Goal: Transaction & Acquisition: Obtain resource

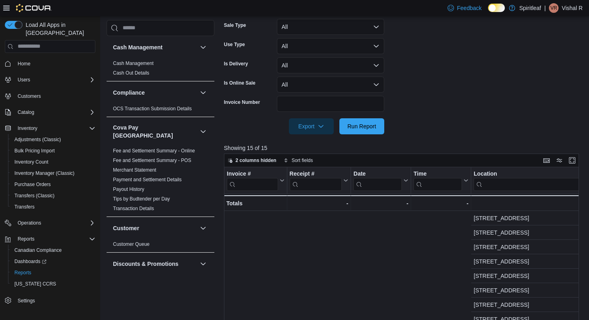
scroll to position [0, 386]
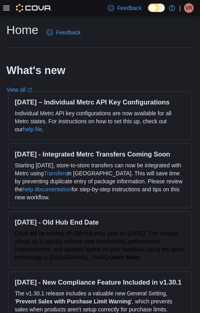
click at [9, 8] on icon at bounding box center [6, 8] width 6 height 5
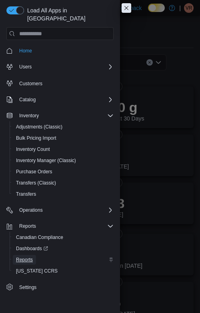
click at [31, 257] on span "Reports" at bounding box center [24, 260] width 17 height 6
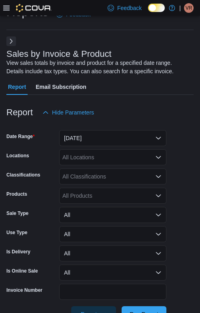
scroll to position [27, 0]
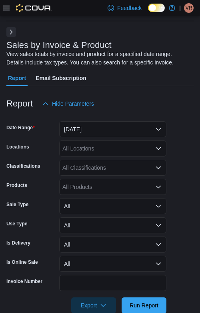
click at [11, 31] on button "Next" at bounding box center [11, 32] width 10 height 10
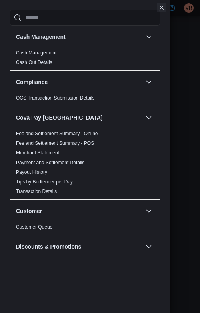
click at [163, 5] on button "Close this dialog" at bounding box center [162, 8] width 10 height 10
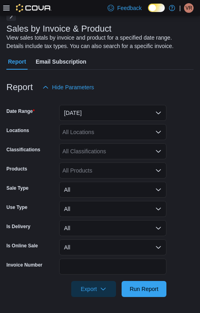
scroll to position [0, 0]
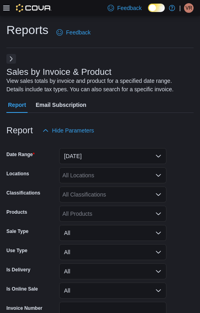
click at [14, 63] on button "Next" at bounding box center [11, 59] width 10 height 10
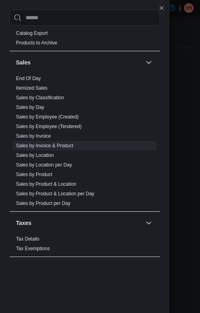
scroll to position [592, 0]
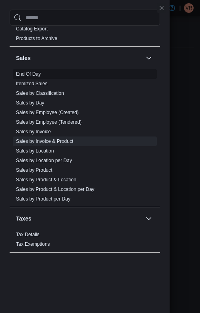
click at [30, 75] on link "End Of Day" at bounding box center [28, 74] width 25 height 6
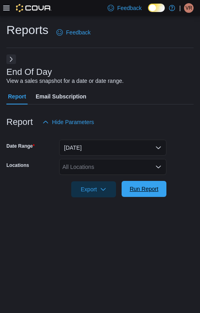
click at [145, 195] on span "Run Report" at bounding box center [144, 189] width 35 height 16
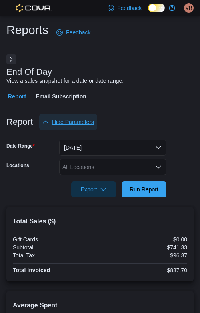
click at [67, 126] on span "Hide Parameters" at bounding box center [73, 122] width 42 height 8
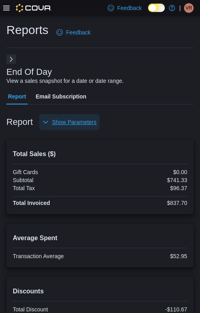
click at [65, 128] on span "Show Parameters" at bounding box center [69, 122] width 54 height 16
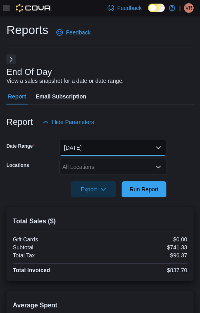
click at [70, 150] on button "Today" at bounding box center [112, 148] width 107 height 16
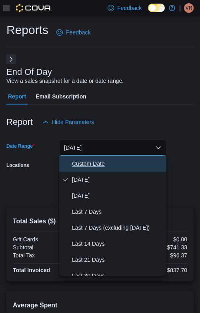
click at [73, 165] on span "Custom Date" at bounding box center [117, 164] width 91 height 10
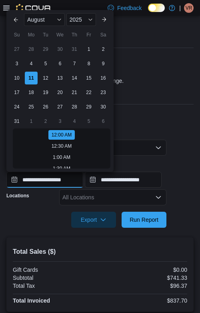
click at [30, 179] on input "**********" at bounding box center [44, 180] width 77 height 16
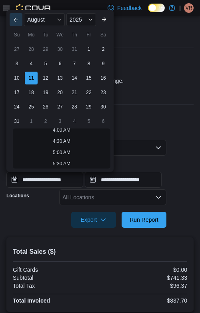
click at [16, 16] on button "Previous Month" at bounding box center [16, 19] width 13 height 13
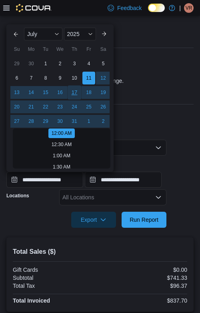
click at [75, 91] on div "17" at bounding box center [74, 92] width 14 height 14
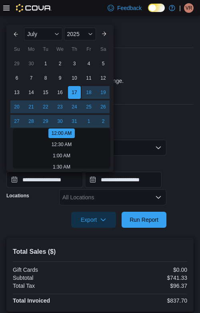
click at [144, 135] on div at bounding box center [99, 135] width 187 height 10
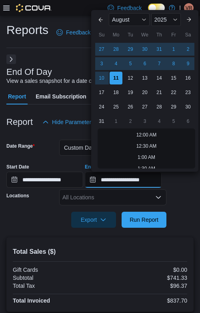
click at [138, 173] on input "**********" at bounding box center [123, 180] width 77 height 16
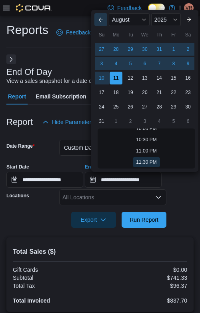
click at [103, 18] on button "Previous Month" at bounding box center [101, 19] width 13 height 13
type input "**********"
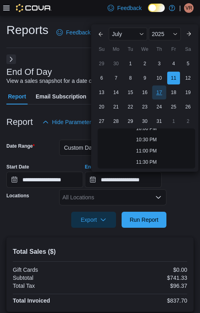
click at [157, 95] on div "17" at bounding box center [159, 92] width 14 height 14
type input "**********"
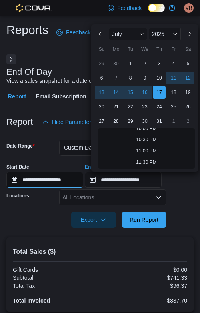
click at [61, 183] on input "**********" at bounding box center [44, 180] width 77 height 16
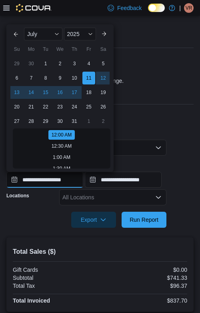
scroll to position [87, 0]
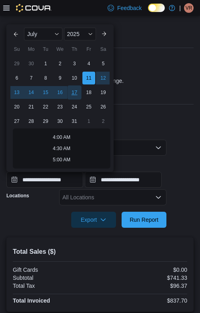
click at [74, 93] on div "17" at bounding box center [74, 92] width 14 height 14
type input "**********"
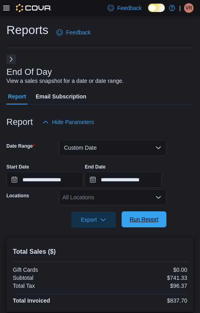
click at [152, 224] on span "Run Report" at bounding box center [144, 219] width 35 height 16
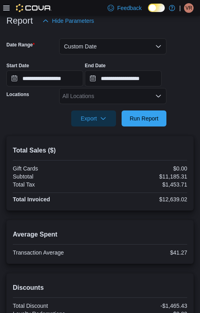
scroll to position [102, 0]
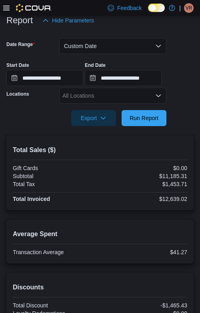
click at [121, 99] on div "All Locations" at bounding box center [112, 96] width 107 height 16
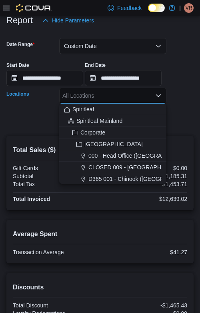
click at [121, 99] on div "All Locations Combo box. Selected. Combo box input. All Locations. Type some te…" at bounding box center [112, 96] width 107 height 16
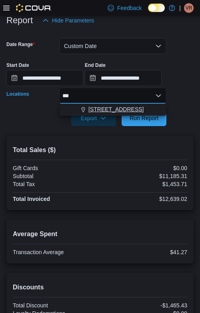
type input "***"
click at [118, 108] on span "[STREET_ADDRESS]" at bounding box center [116, 109] width 55 height 8
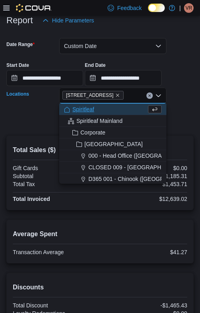
click at [176, 97] on form "**********" at bounding box center [99, 77] width 187 height 98
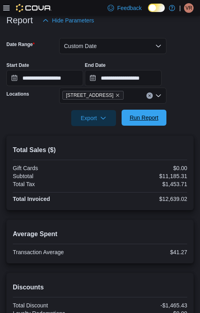
click at [155, 120] on span "Run Report" at bounding box center [144, 118] width 29 height 8
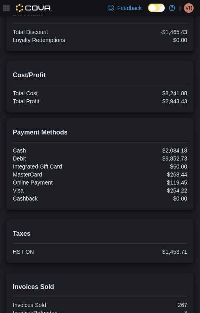
scroll to position [376, 0]
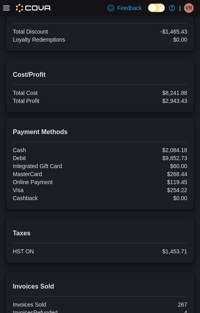
click at [173, 92] on div "$8,241.88" at bounding box center [145, 93] width 86 height 6
copy div "8,241.88"
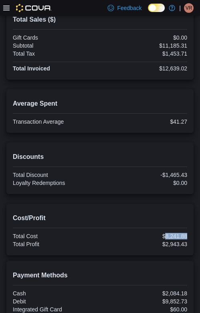
scroll to position [231, 0]
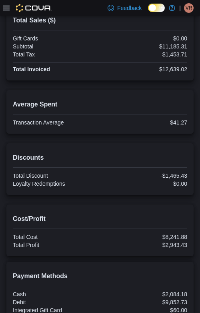
click at [176, 44] on div "$11,185.31" at bounding box center [145, 46] width 86 height 6
copy div "11,185.31"
click at [167, 58] on div at bounding box center [100, 59] width 175 height 2
click at [171, 55] on div "$1,453.71" at bounding box center [145, 54] width 86 height 6
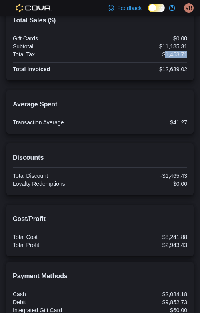
click at [171, 55] on div "$1,453.71" at bounding box center [145, 54] width 86 height 6
copy div "1,453.71"
click at [116, 76] on div "Total Sales ($) Gift Cards $0.00 Subtotal $11,185.31 Total Tax $1,453.71 Total …" at bounding box center [99, 43] width 187 height 74
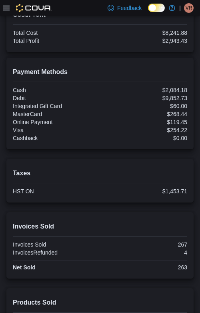
scroll to position [443, 0]
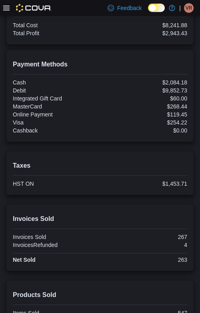
click at [183, 97] on div "$60.00" at bounding box center [145, 98] width 86 height 6
copy div "60.00"
click at [179, 113] on div "$119.45" at bounding box center [145, 114] width 86 height 6
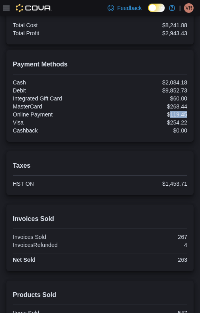
copy div "119.45"
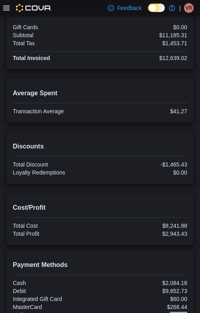
scroll to position [0, 0]
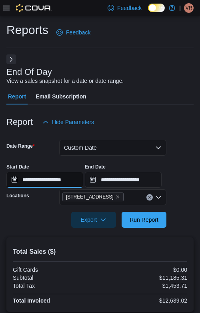
click at [55, 177] on input "**********" at bounding box center [44, 180] width 77 height 16
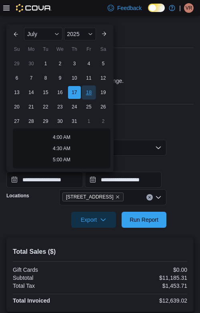
click at [86, 97] on div "18" at bounding box center [89, 92] width 14 height 14
type input "**********"
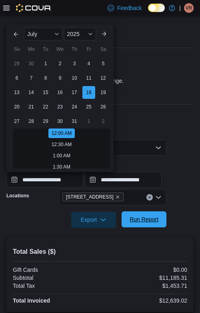
click at [146, 221] on span "Run Report" at bounding box center [144, 219] width 29 height 8
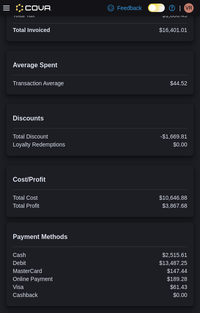
scroll to position [274, 0]
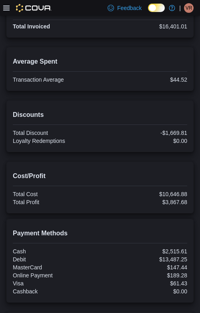
click at [177, 196] on div "$10,646.88" at bounding box center [145, 194] width 86 height 6
copy div "10,646.88"
click at [125, 182] on div "Cost/Profit Total Cost $10,646.88 Total Profit $3,867.68" at bounding box center [100, 189] width 175 height 36
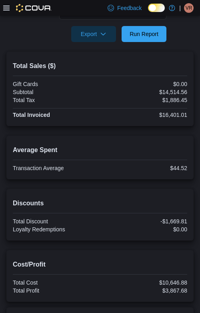
scroll to position [177, 0]
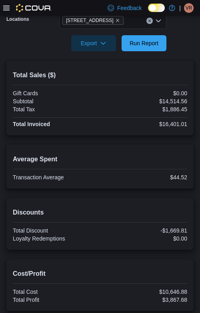
click at [172, 100] on div "$14,514.56" at bounding box center [145, 101] width 86 height 6
copy div "14,514.56"
click at [184, 108] on div "$1,886.45" at bounding box center [145, 109] width 86 height 6
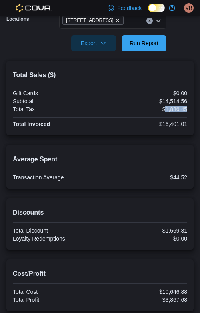
copy div "1,886.45"
click at [93, 79] on h2 "Total Sales ($)" at bounding box center [100, 75] width 175 height 10
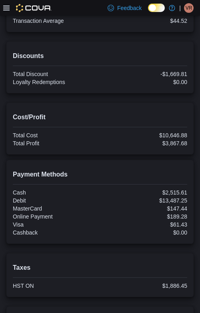
scroll to position [339, 0]
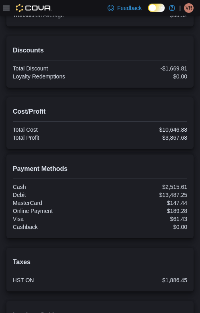
click at [182, 210] on div "$189.28" at bounding box center [145, 211] width 86 height 6
copy div "189.28"
click at [99, 207] on div at bounding box center [100, 207] width 175 height 2
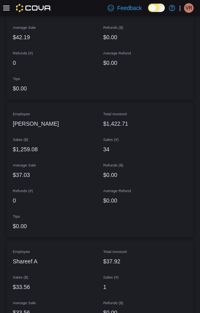
scroll to position [1477, 0]
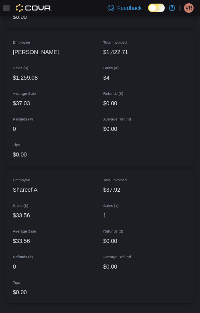
click at [78, 109] on div "$37.03" at bounding box center [55, 103] width 91 height 16
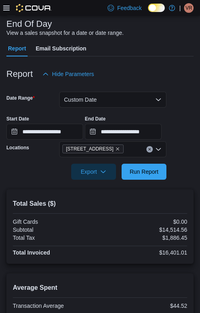
scroll to position [0, 0]
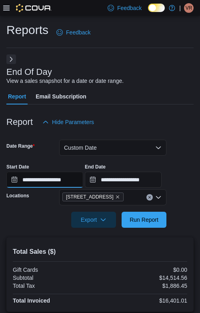
click at [43, 178] on input "**********" at bounding box center [44, 180] width 77 height 16
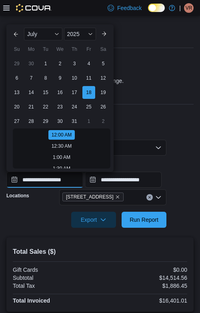
scroll to position [87, 0]
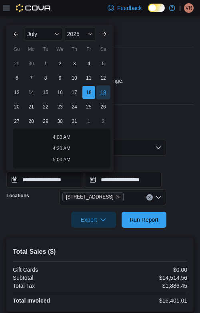
click at [99, 91] on div "19" at bounding box center [103, 92] width 14 height 14
type input "**********"
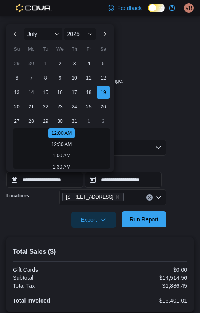
click at [148, 215] on span "Run Report" at bounding box center [144, 219] width 35 height 16
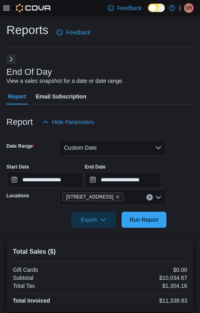
click at [128, 118] on div "Report Hide Parameters" at bounding box center [99, 122] width 187 height 16
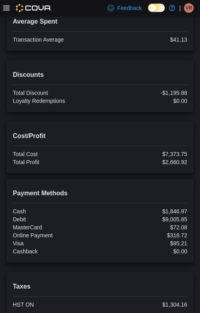
scroll to position [312, 0]
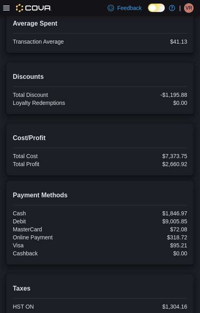
click at [173, 155] on div "$7,373.75" at bounding box center [145, 156] width 86 height 6
copy div "7,373.75"
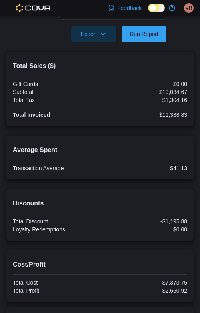
click at [173, 91] on div "$10,034.67" at bounding box center [145, 92] width 86 height 6
click at [176, 99] on div "$1,304.16" at bounding box center [145, 100] width 86 height 6
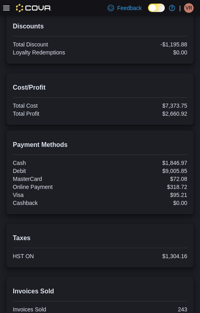
scroll to position [364, 0]
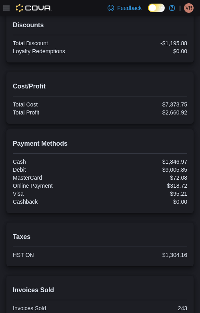
click at [181, 188] on div "$318.72" at bounding box center [145, 186] width 86 height 6
click at [159, 159] on div "$1,846.97" at bounding box center [145, 162] width 86 height 6
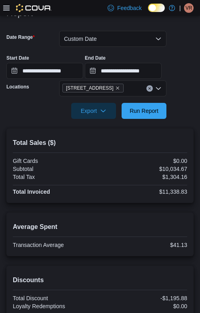
scroll to position [0, 0]
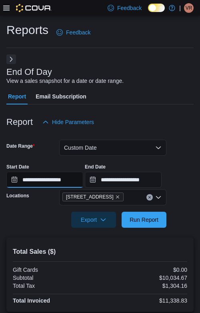
click at [49, 179] on input "**********" at bounding box center [44, 180] width 77 height 16
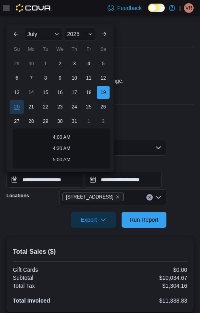
click at [22, 110] on div "20" at bounding box center [17, 107] width 14 height 14
type input "**********"
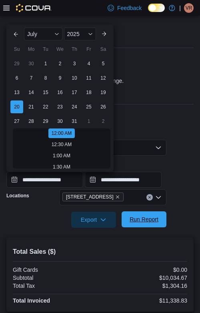
click at [142, 214] on span "Run Report" at bounding box center [144, 219] width 35 height 16
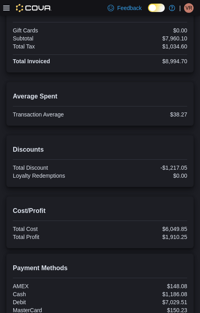
scroll to position [256, 0]
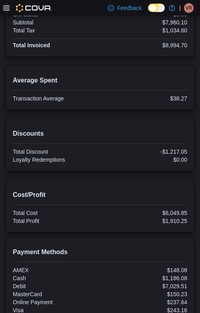
click at [173, 212] on div "$6,049.85" at bounding box center [145, 213] width 86 height 6
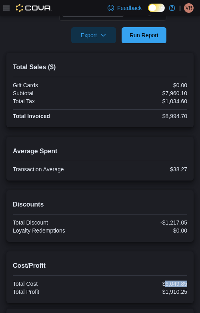
scroll to position [168, 0]
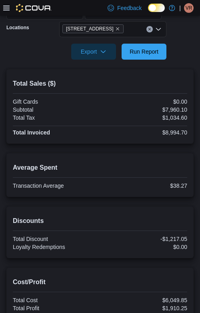
click at [173, 111] on div "$7,960.10" at bounding box center [145, 110] width 86 height 6
click at [171, 117] on div "$1,034.60" at bounding box center [145, 118] width 86 height 6
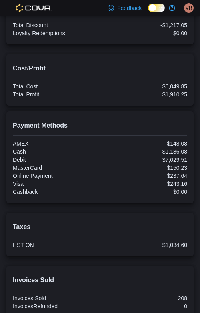
click at [175, 177] on div "$237.64" at bounding box center [145, 176] width 86 height 6
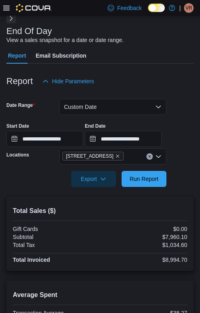
scroll to position [36, 0]
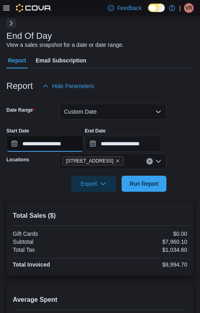
click at [38, 143] on input "**********" at bounding box center [44, 144] width 77 height 16
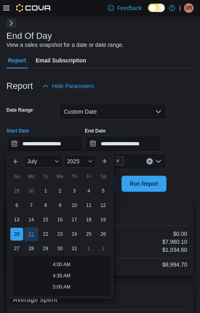
click at [30, 240] on div "21" at bounding box center [31, 234] width 14 height 14
type input "**********"
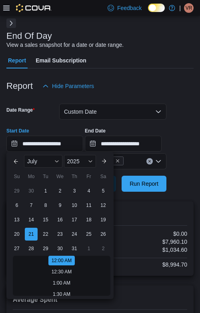
click at [146, 80] on div "Report Hide Parameters" at bounding box center [99, 86] width 187 height 16
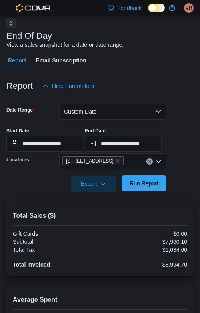
click at [141, 187] on span "Run Report" at bounding box center [144, 183] width 29 height 8
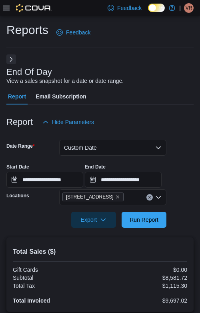
click at [129, 109] on div at bounding box center [99, 110] width 187 height 10
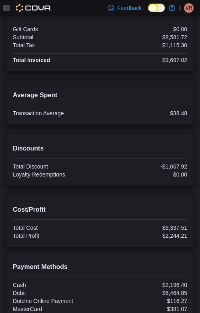
scroll to position [322, 0]
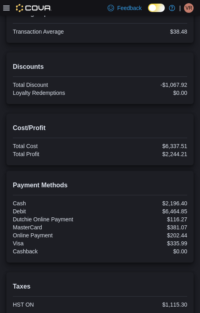
click at [180, 147] on div "$6,337.51" at bounding box center [145, 146] width 86 height 6
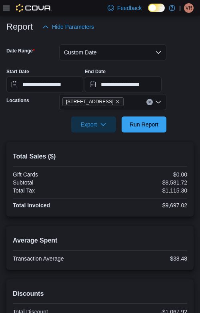
scroll to position [104, 0]
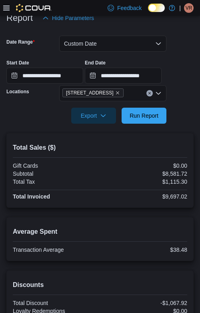
click at [177, 173] on div "$8,581.72" at bounding box center [145, 174] width 86 height 6
click at [177, 184] on div "$1,115.30" at bounding box center [145, 182] width 86 height 6
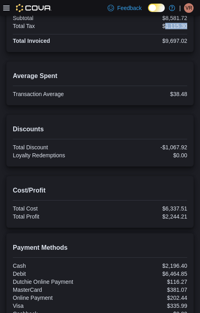
scroll to position [332, 0]
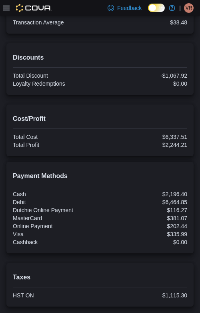
click at [173, 210] on div "$116.27" at bounding box center [145, 210] width 86 height 6
click at [169, 225] on div "$202.44" at bounding box center [145, 226] width 86 height 6
click at [95, 66] on div "Discounts Total Discount -$1,067.92 Loyalty Redemptions $0.00" at bounding box center [100, 71] width 175 height 36
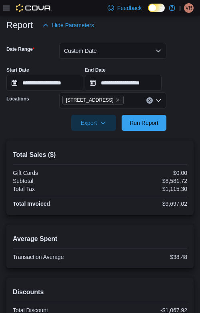
scroll to position [97, 0]
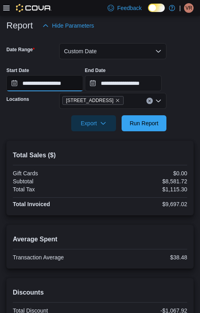
click at [46, 80] on input "**********" at bounding box center [44, 83] width 77 height 16
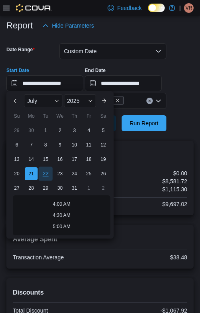
click at [50, 172] on div "22" at bounding box center [45, 174] width 14 height 14
type input "**********"
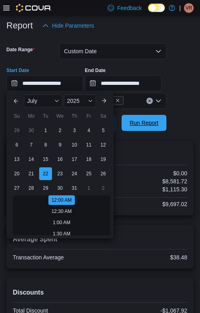
click at [139, 129] on span "Run Report" at bounding box center [144, 123] width 35 height 16
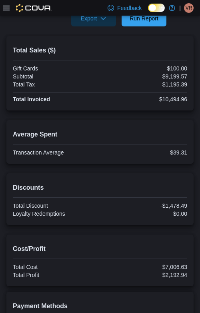
scroll to position [205, 0]
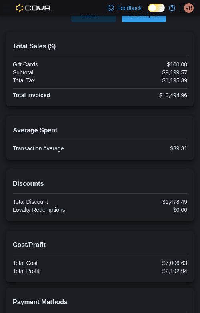
click at [175, 264] on div "$7,006.63" at bounding box center [145, 263] width 86 height 6
click at [107, 147] on div "$39.31" at bounding box center [145, 148] width 86 height 6
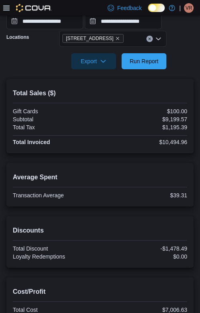
scroll to position [156, 0]
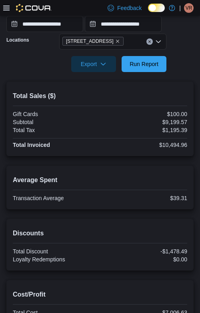
click at [180, 122] on div "$9,199.57" at bounding box center [145, 122] width 86 height 6
click at [175, 131] on div "$1,195.39" at bounding box center [145, 130] width 86 height 6
click at [180, 115] on div "$100.00" at bounding box center [145, 114] width 86 height 6
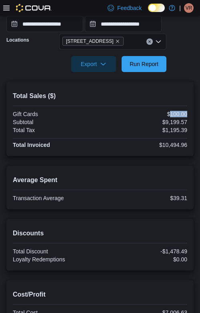
click at [180, 115] on div "$100.00" at bounding box center [145, 114] width 86 height 6
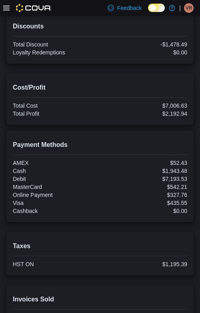
scroll to position [370, 0]
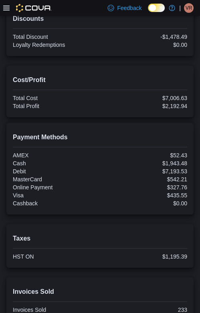
click at [172, 188] on div "$327.76" at bounding box center [145, 187] width 86 height 6
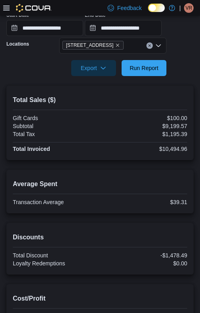
scroll to position [0, 0]
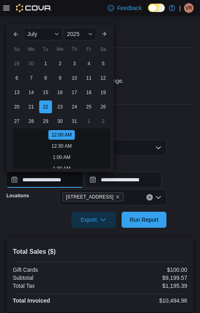
click at [64, 178] on input "**********" at bounding box center [44, 180] width 77 height 16
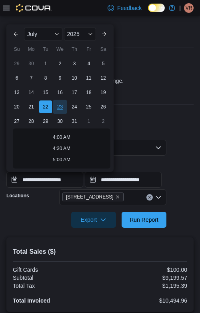
click at [56, 112] on div "23" at bounding box center [60, 107] width 14 height 14
type input "**********"
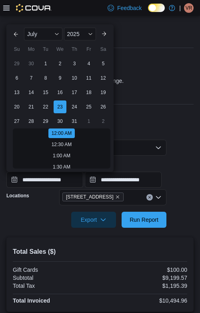
click at [173, 92] on div "Report Email Subscription" at bounding box center [99, 97] width 187 height 16
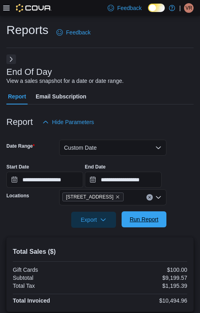
click at [153, 221] on span "Run Report" at bounding box center [144, 219] width 29 height 8
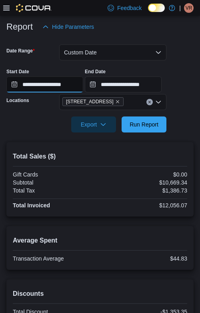
click at [37, 86] on input "**********" at bounding box center [44, 84] width 77 height 16
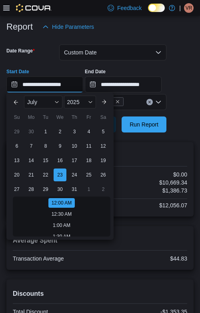
scroll to position [87, 0]
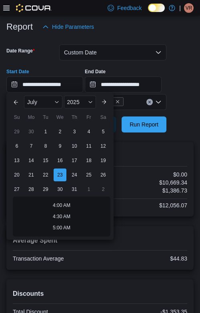
click at [111, 39] on div at bounding box center [99, 40] width 187 height 10
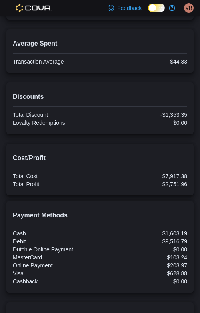
scroll to position [298, 0]
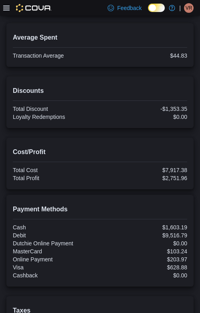
click at [175, 169] on div "$7,917.38" at bounding box center [145, 170] width 86 height 6
click at [122, 83] on div "Discounts Total Discount -$1,353.35 Loyalty Redemptions $0.00" at bounding box center [100, 102] width 175 height 39
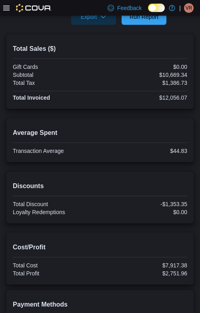
scroll to position [198, 0]
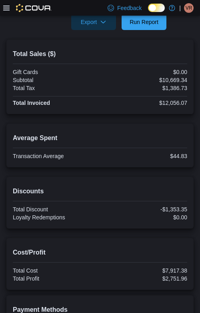
click at [177, 77] on div "$10,669.34" at bounding box center [145, 80] width 86 height 6
click at [179, 94] on div "Gift Cards $0.00 Subtotal $10,669.34 Total Tax $1,386.73 Total Invoiced $12,056…" at bounding box center [100, 88] width 175 height 39
click at [176, 87] on div "$1,386.73" at bounding box center [145, 88] width 86 height 6
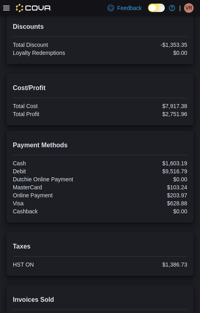
scroll to position [465, 0]
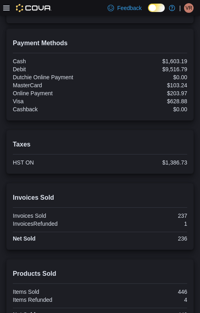
click at [180, 93] on div "$203.97" at bounding box center [145, 93] width 86 height 6
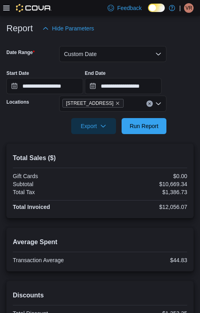
scroll to position [0, 0]
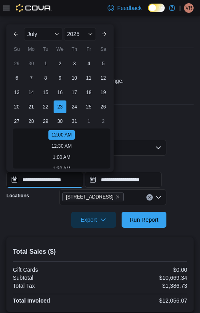
click at [48, 179] on input "**********" at bounding box center [44, 180] width 77 height 16
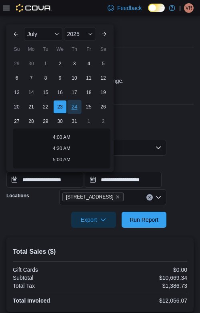
click at [76, 103] on div "24" at bounding box center [74, 107] width 14 height 14
type input "**********"
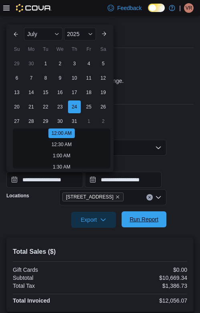
click at [135, 220] on span "Run Report" at bounding box center [144, 219] width 29 height 8
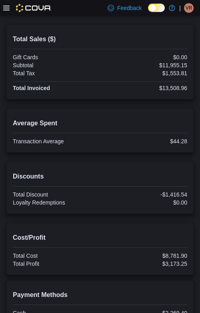
scroll to position [213, 0]
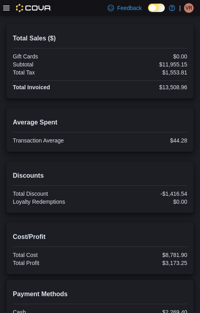
click at [178, 256] on div "$8,781.90" at bounding box center [145, 255] width 86 height 6
click at [171, 64] on div "$11,955.15" at bounding box center [145, 64] width 86 height 6
click at [174, 74] on div "$1,553.81" at bounding box center [145, 72] width 86 height 6
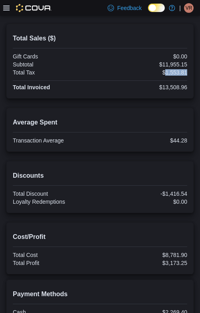
click at [174, 74] on div "$1,553.81" at bounding box center [145, 72] width 86 height 6
click at [92, 119] on h2 "Average Spent" at bounding box center [100, 123] width 175 height 10
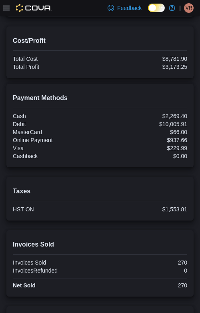
scroll to position [455, 0]
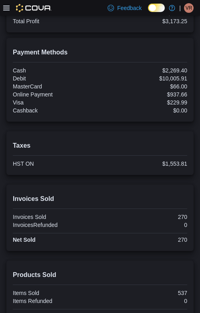
click at [181, 95] on div "$937.66" at bounding box center [145, 94] width 86 height 6
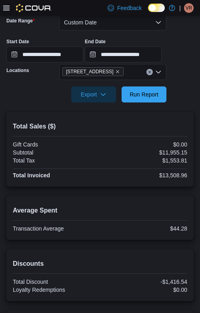
scroll to position [124, 0]
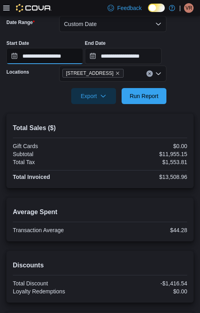
click at [54, 58] on input "**********" at bounding box center [44, 56] width 77 height 16
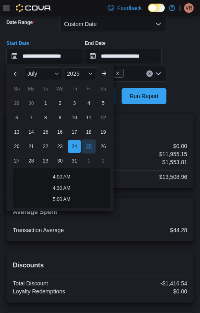
click at [89, 150] on div "25" at bounding box center [89, 146] width 14 height 14
type input "**********"
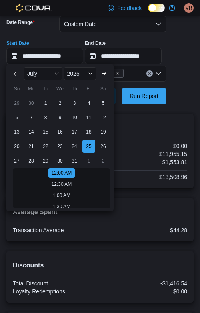
click at [148, 117] on div "Total Sales ($) Gift Cards $0.00 Subtotal $11,955.15 Total Tax $1,553.81 Total …" at bounding box center [99, 151] width 187 height 74
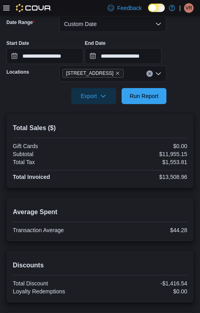
click at [145, 85] on div at bounding box center [99, 85] width 187 height 6
click at [145, 97] on span "Run Report" at bounding box center [144, 96] width 29 height 8
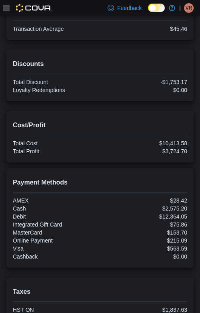
click at [173, 142] on div "$10,413.58" at bounding box center [145, 143] width 86 height 6
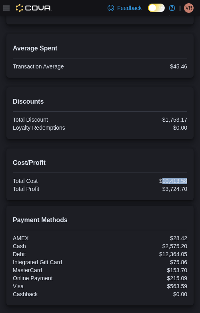
scroll to position [341, 0]
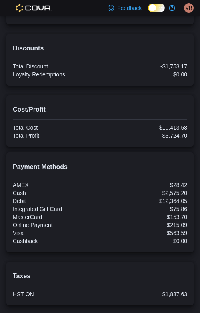
click at [179, 227] on div "$215.09" at bounding box center [145, 225] width 86 height 6
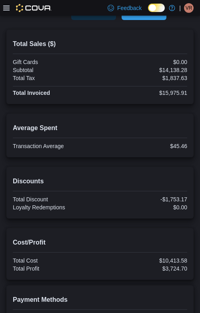
scroll to position [207, 0]
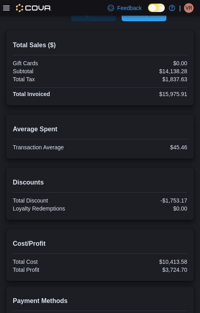
click at [173, 72] on div "$14,138.28" at bounding box center [145, 71] width 86 height 6
click at [173, 77] on div "$1,837.63" at bounding box center [145, 79] width 86 height 6
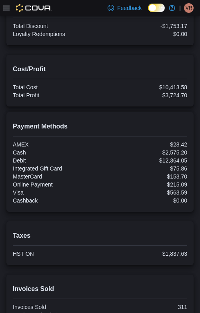
scroll to position [414, 0]
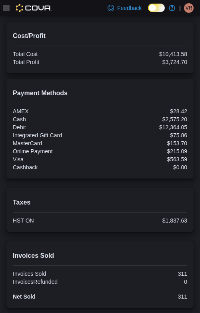
click at [182, 134] on div "$75.86" at bounding box center [145, 135] width 86 height 6
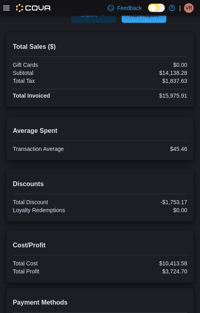
scroll to position [0, 0]
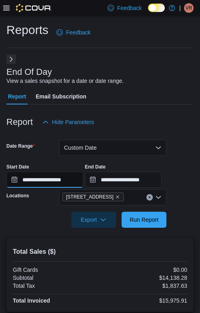
click at [46, 179] on input "**********" at bounding box center [44, 180] width 77 height 16
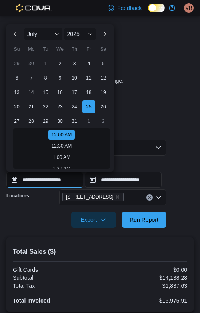
scroll to position [87, 0]
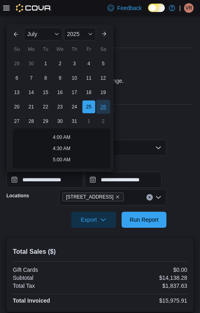
click at [99, 108] on div "26" at bounding box center [103, 107] width 14 height 14
type input "**********"
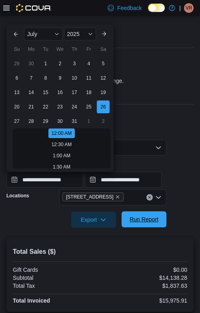
click at [145, 222] on span "Run Report" at bounding box center [144, 219] width 29 height 8
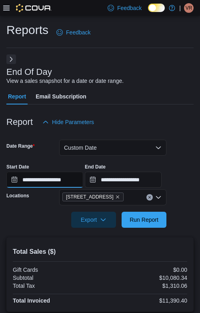
click at [61, 185] on input "**********" at bounding box center [44, 180] width 77 height 16
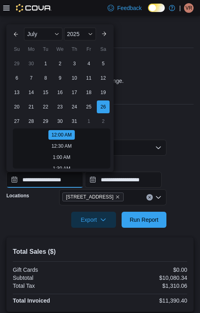
scroll to position [87, 0]
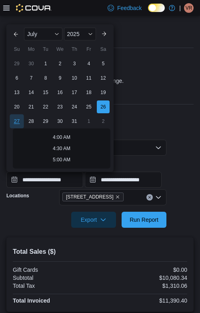
click at [20, 119] on div "27" at bounding box center [17, 121] width 14 height 14
type input "**********"
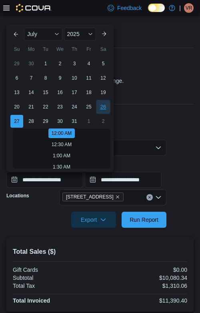
click at [100, 106] on div "26" at bounding box center [103, 107] width 14 height 14
click at [171, 83] on div "End Of Day View a sales snapshot for a date or date range." at bounding box center [97, 76] width 183 height 18
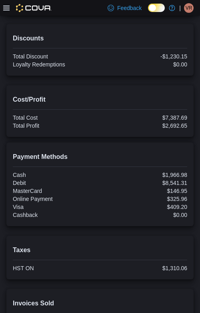
scroll to position [343, 0]
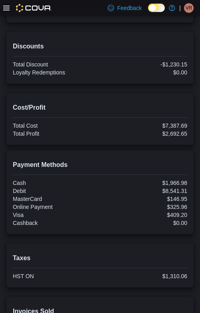
click at [179, 125] on div "$7,387.69" at bounding box center [145, 126] width 86 height 6
click at [173, 206] on div "$325.96" at bounding box center [145, 207] width 86 height 6
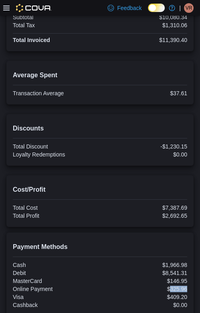
scroll to position [129, 0]
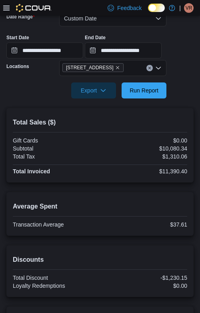
click at [174, 147] on div "$10,080.34" at bounding box center [145, 148] width 86 height 6
click at [179, 156] on div "$1,310.06" at bounding box center [145, 156] width 86 height 6
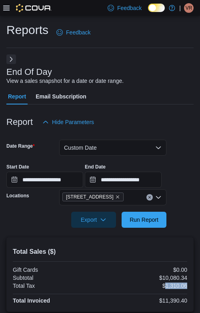
scroll to position [10, 0]
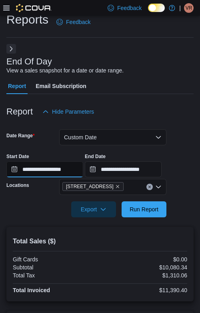
click at [60, 168] on input "**********" at bounding box center [44, 169] width 77 height 16
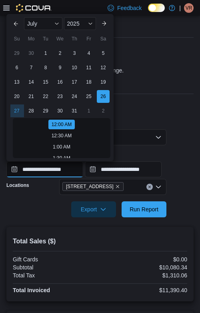
scroll to position [87, 0]
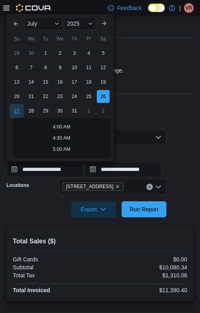
click at [17, 113] on div "27" at bounding box center [17, 111] width 14 height 14
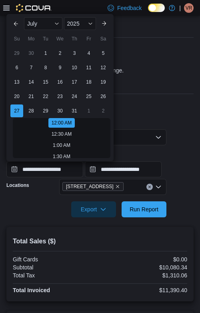
click at [181, 97] on div at bounding box center [99, 99] width 187 height 10
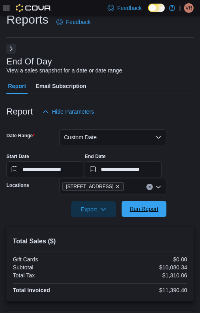
click at [157, 212] on span "Run Report" at bounding box center [144, 209] width 29 height 8
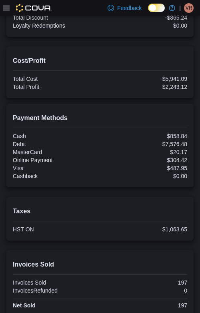
scroll to position [410, 0]
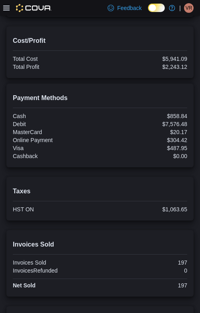
click at [171, 62] on div at bounding box center [100, 63] width 175 height 2
click at [175, 61] on div "$5,941.09" at bounding box center [145, 59] width 86 height 6
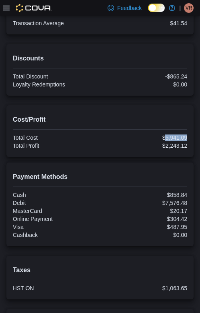
scroll to position [223, 0]
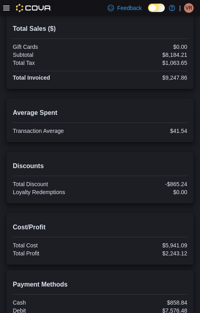
click at [175, 55] on div "$8,184.21" at bounding box center [145, 55] width 86 height 6
click at [181, 64] on div "$1,063.65" at bounding box center [145, 63] width 86 height 6
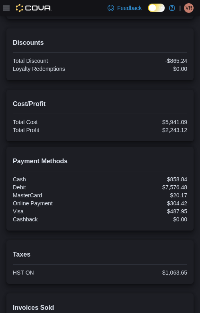
scroll to position [396, 0]
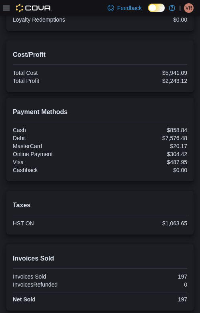
click at [170, 153] on div "$304.42" at bounding box center [145, 154] width 86 height 6
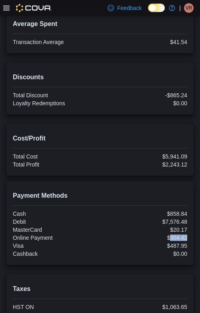
scroll to position [225, 0]
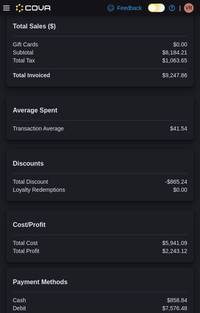
click at [116, 85] on div "Total Sales ($) Gift Cards $0.00 Subtotal $8,184.21 Total Tax $1,063.65 Total I…" at bounding box center [99, 49] width 187 height 74
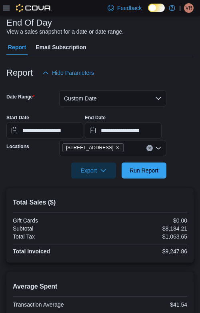
scroll to position [31, 0]
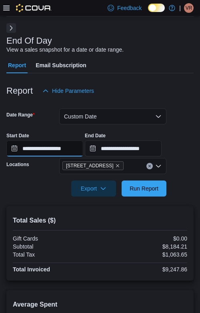
click at [20, 154] on input "**********" at bounding box center [44, 149] width 77 height 16
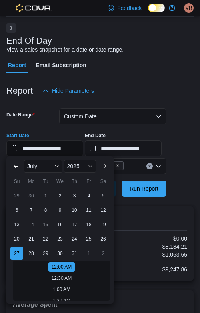
scroll to position [87, 0]
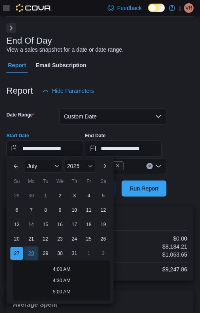
click at [31, 258] on div "28" at bounding box center [31, 253] width 14 height 14
type input "**********"
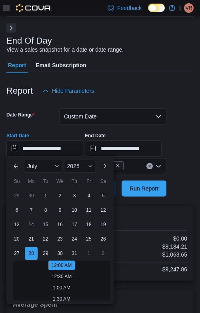
click at [131, 91] on div "Report Hide Parameters" at bounding box center [99, 91] width 187 height 16
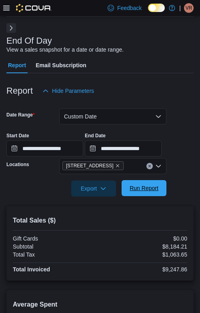
click at [137, 185] on span "Run Report" at bounding box center [144, 188] width 29 height 8
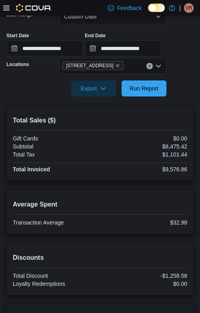
scroll to position [140, 0]
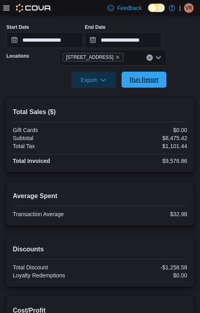
click at [142, 84] on span "Run Report" at bounding box center [144, 80] width 35 height 16
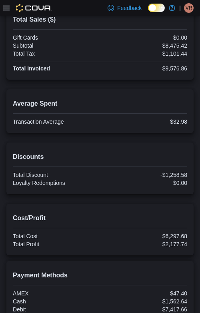
scroll to position [241, 0]
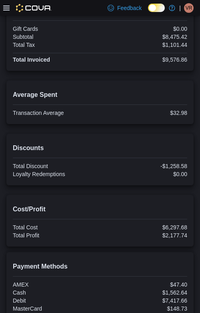
click at [174, 231] on div at bounding box center [100, 232] width 175 height 2
click at [175, 228] on div "$6,297.68" at bounding box center [145, 227] width 86 height 6
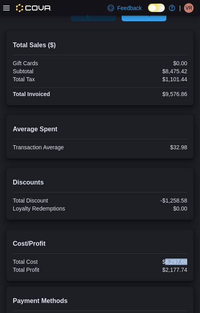
scroll to position [205, 0]
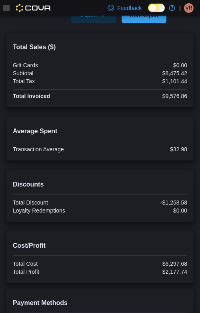
click at [178, 74] on div "$8,475.42" at bounding box center [145, 73] width 86 height 6
click at [176, 82] on div "$1,101.44" at bounding box center [145, 81] width 86 height 6
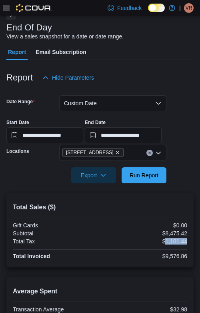
scroll to position [42, 0]
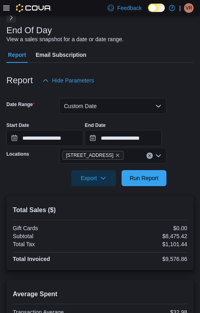
click at [127, 62] on div "Report Email Subscription" at bounding box center [99, 55] width 187 height 16
click at [153, 181] on span "Run Report" at bounding box center [144, 178] width 29 height 8
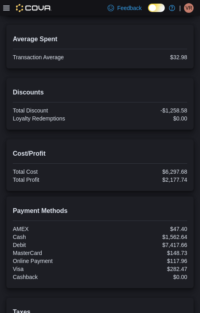
scroll to position [319, 0]
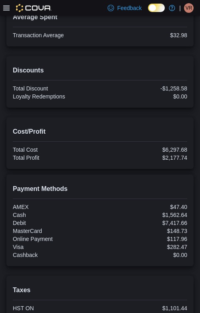
click at [177, 237] on div "$117.96" at bounding box center [145, 239] width 86 height 6
click at [161, 107] on div "Discounts Total Discount -$1,258.58 Loyalty Redemptions $0.00" at bounding box center [99, 82] width 187 height 52
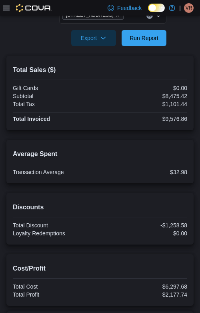
scroll to position [0, 0]
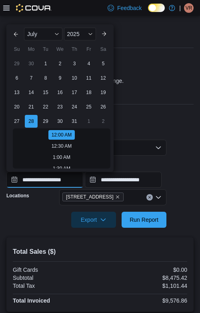
click at [63, 181] on input "**********" at bounding box center [44, 180] width 77 height 16
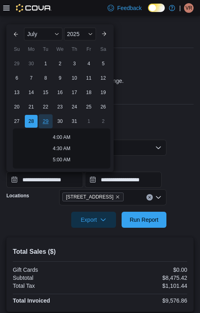
click at [46, 122] on div "29" at bounding box center [45, 121] width 14 height 14
type input "**********"
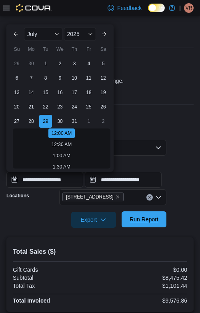
click at [147, 217] on span "Run Report" at bounding box center [144, 219] width 29 height 8
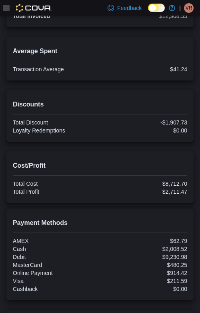
scroll to position [287, 0]
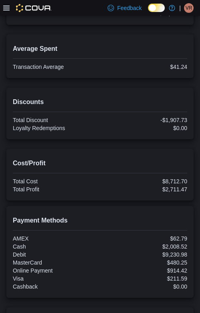
click at [174, 177] on div "Cost/Profit Total Cost $8,712.70 Total Profit $2,711.47" at bounding box center [100, 177] width 175 height 36
click at [174, 185] on div at bounding box center [100, 186] width 175 height 2
click at [174, 183] on div "$8,712.70" at bounding box center [145, 181] width 86 height 6
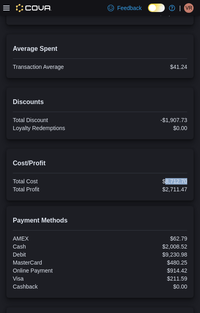
click at [174, 183] on div "$8,712.70" at bounding box center [145, 181] width 86 height 6
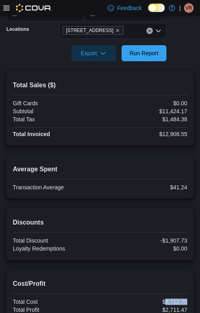
scroll to position [171, 0]
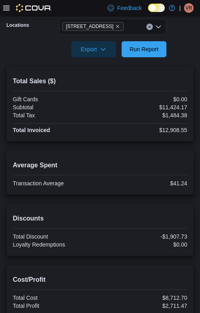
click at [168, 88] on div "Total Sales ($) Gift Cards $0.00 Subtotal $11,424.17 Total Tax $1,484.38 Total …" at bounding box center [100, 105] width 175 height 58
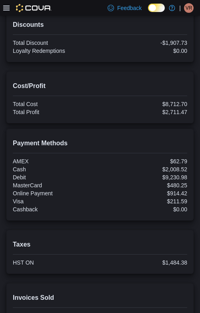
scroll to position [363, 0]
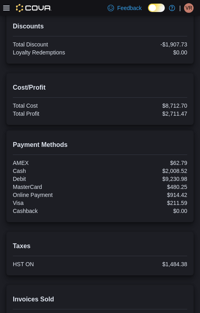
click at [7, 10] on icon at bounding box center [6, 8] width 6 height 5
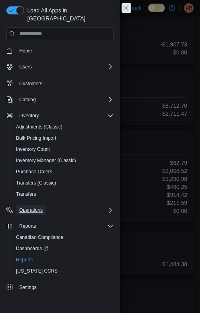
click at [36, 207] on span "Operations" at bounding box center [31, 210] width 24 height 6
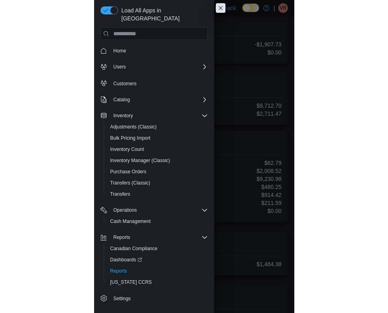
scroll to position [274, 0]
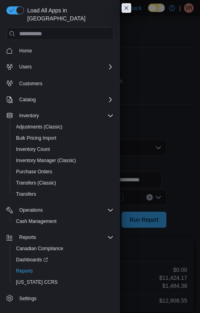
click at [131, 7] on button "Close this dialog" at bounding box center [127, 8] width 10 height 10
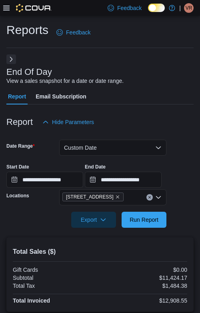
click at [158, 114] on div at bounding box center [99, 110] width 187 height 10
click at [144, 105] on div at bounding box center [99, 110] width 187 height 10
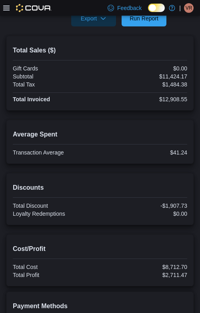
scroll to position [192, 0]
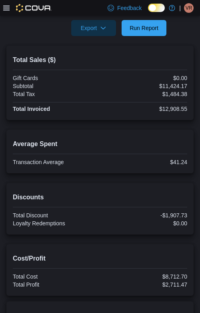
click at [181, 94] on div "$1,484.38" at bounding box center [145, 94] width 86 height 6
click at [173, 88] on div "$11,424.17" at bounding box center [145, 86] width 86 height 6
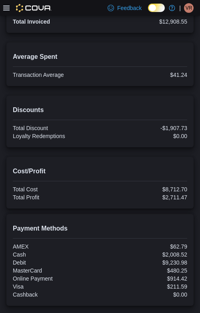
scroll to position [351, 0]
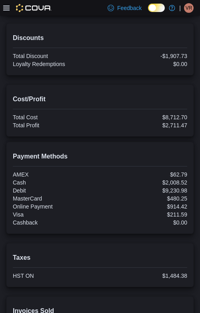
click at [177, 206] on div "$914.42" at bounding box center [145, 206] width 86 height 6
click at [98, 144] on div "Payment Methods AMEX $62.79 Cash $2,008.52 Debit $9,230.98 MasterCard $480.25 O…" at bounding box center [99, 188] width 187 height 92
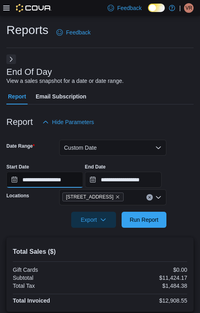
click at [61, 179] on input "**********" at bounding box center [44, 180] width 77 height 16
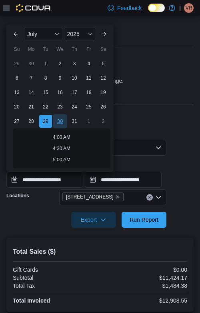
click at [65, 123] on div "30" at bounding box center [60, 121] width 14 height 14
type input "**********"
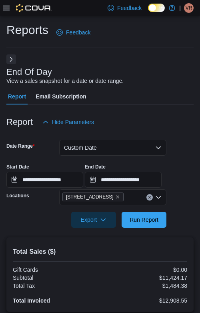
click at [153, 211] on div at bounding box center [99, 208] width 187 height 6
click at [152, 219] on span "Run Report" at bounding box center [144, 219] width 29 height 8
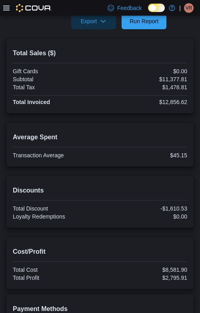
scroll to position [233, 0]
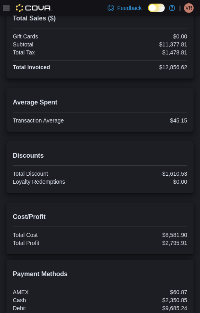
click at [173, 235] on div "$8,581.90" at bounding box center [145, 235] width 86 height 6
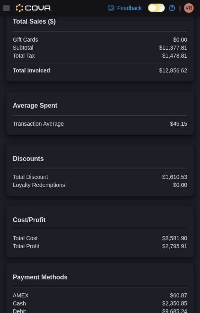
click at [175, 49] on div "$11,377.81" at bounding box center [145, 47] width 86 height 6
click at [175, 58] on div "$1,478.81" at bounding box center [145, 55] width 86 height 6
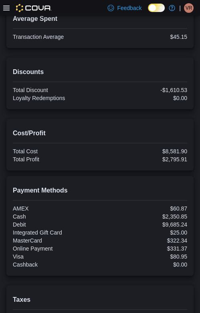
scroll to position [318, 0]
click at [121, 142] on div "Cost/Profit Total Cost $8,581.90 Total Profit $2,795.91" at bounding box center [100, 146] width 175 height 36
click at [174, 230] on div "$25.00" at bounding box center [145, 232] width 86 height 6
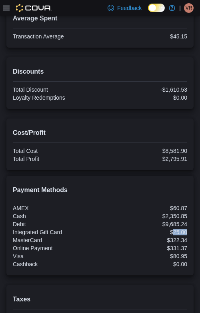
click at [174, 230] on div "$25.00" at bounding box center [145, 232] width 86 height 6
click at [179, 247] on div "$331.37" at bounding box center [145, 248] width 86 height 6
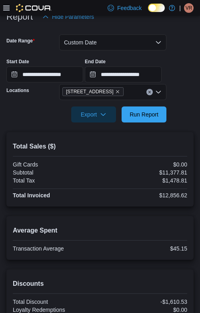
scroll to position [53, 0]
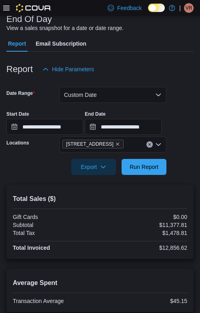
click at [31, 135] on div at bounding box center [99, 136] width 187 height 2
click at [40, 126] on input "**********" at bounding box center [44, 127] width 77 height 16
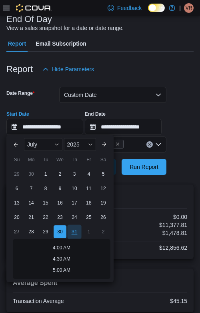
click at [69, 229] on div "31" at bounding box center [74, 232] width 14 height 14
type input "**********"
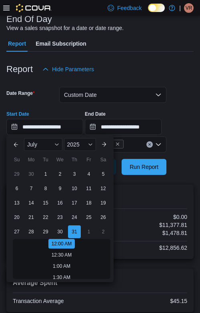
click at [134, 57] on div at bounding box center [99, 57] width 187 height 10
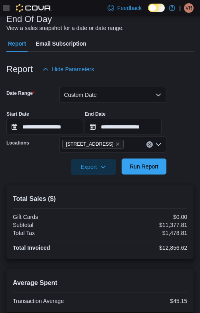
click at [135, 174] on span "Run Report" at bounding box center [144, 167] width 35 height 16
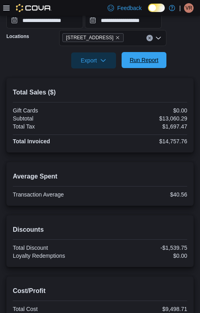
scroll to position [205, 0]
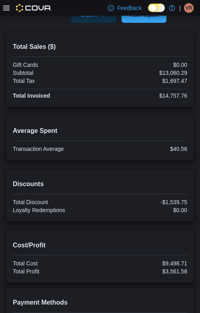
click at [168, 261] on div "$9,498.71" at bounding box center [145, 263] width 86 height 6
click at [172, 72] on div "$13,060.29" at bounding box center [145, 73] width 86 height 6
click at [175, 84] on div "$1,697.47" at bounding box center [145, 81] width 86 height 6
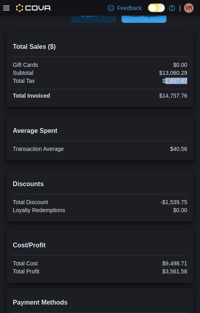
click at [175, 84] on div "$1,697.47" at bounding box center [145, 81] width 86 height 6
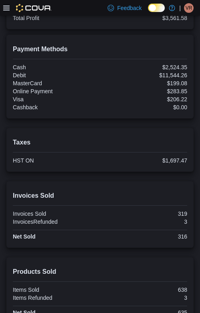
scroll to position [477, 0]
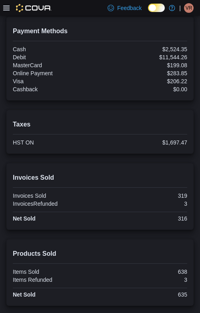
click at [175, 73] on div "$283.85" at bounding box center [145, 73] width 86 height 6
click at [98, 89] on div "Cashback" at bounding box center [56, 89] width 86 height 6
click at [99, 112] on div "Taxes HST ON $1,697.47" at bounding box center [99, 132] width 187 height 44
click at [188, 194] on div "Invoices Sold Invoices Sold 319 InvoicesRefunded 3 Net Sold 316" at bounding box center [99, 196] width 187 height 66
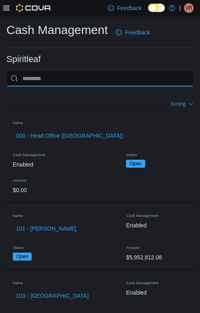
click at [79, 80] on input "This is a search bar. As you type, the results lower in the page will automatic…" at bounding box center [99, 78] width 187 height 16
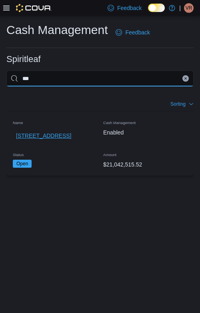
type input "***"
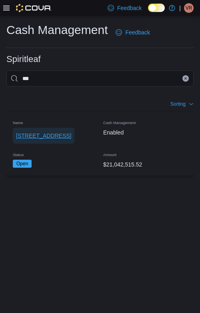
click at [60, 142] on span "[STREET_ADDRESS]" at bounding box center [43, 136] width 55 height 16
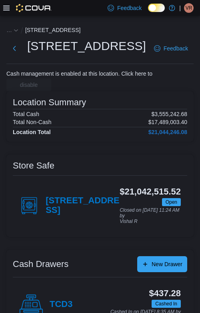
click at [32, 117] on h6 "Total Cash" at bounding box center [26, 114] width 26 height 6
click at [163, 125] on p "$17,489,003.40" at bounding box center [168, 122] width 39 height 6
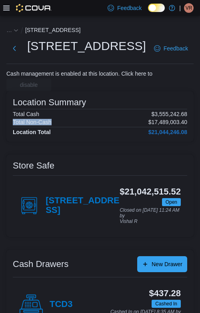
click at [163, 125] on p "$17,489,003.40" at bounding box center [168, 122] width 39 height 6
click at [160, 163] on div "Location Summary Total Cash $3,555,242.68 Total Non-Cash $17,489,003.40 Locatio…" at bounding box center [99, 256] width 187 height 331
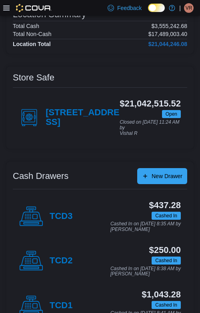
scroll to position [94, 0]
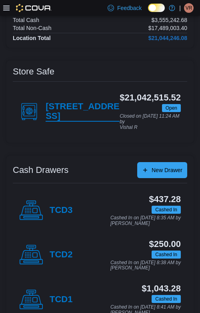
click at [77, 122] on h4 "[STREET_ADDRESS]" at bounding box center [83, 112] width 74 height 20
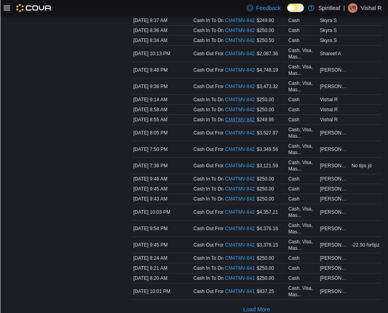
scroll to position [1209, 0]
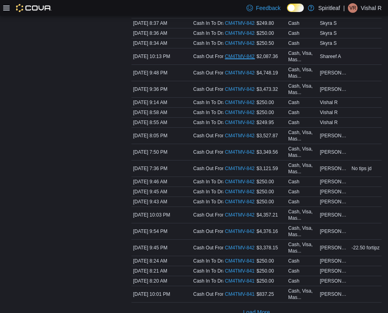
click at [200, 57] on link "CM4TMV-842711 (opens in a new tab or window)" at bounding box center [247, 56] width 44 height 6
click at [200, 75] on link "CM4TMV-842692 (opens in a new tab or window)" at bounding box center [247, 73] width 44 height 6
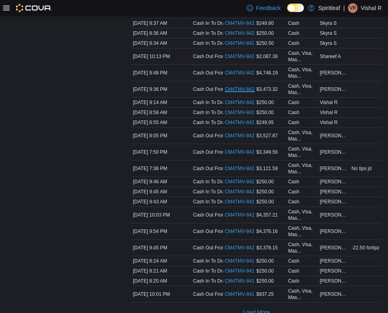
click at [200, 89] on link "CM4TMV-842686 (opens in a new tab or window)" at bounding box center [247, 89] width 44 height 6
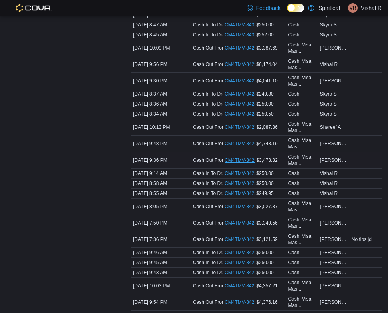
scroll to position [1121, 0]
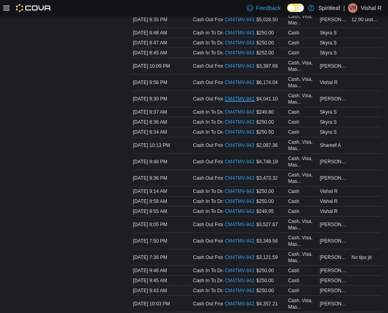
click at [200, 99] on link "CM4TMV-842971 (opens in a new tab or window)" at bounding box center [247, 99] width 44 height 6
click at [200, 83] on link "CM4TMV-842980 (opens in a new tab or window)" at bounding box center [247, 82] width 44 height 6
click at [200, 64] on link "CM4TMV-842994 (opens in a new tab or window)" at bounding box center [247, 66] width 44 height 6
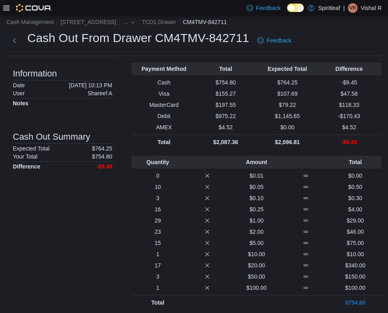
scroll to position [8, 0]
click at [224, 82] on p "$754.80" at bounding box center [225, 82] width 58 height 8
copy p "754.80"
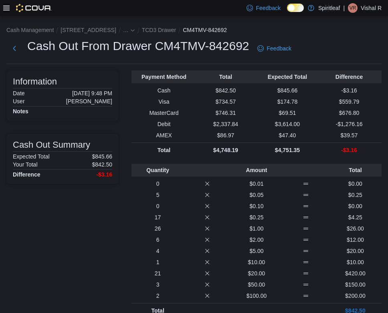
click at [230, 89] on p "$842.50" at bounding box center [225, 91] width 58 height 8
copy p "842.50"
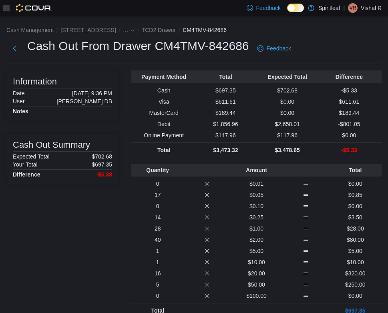
click at [223, 93] on p "$697.35" at bounding box center [225, 91] width 58 height 8
copy p "697.35"
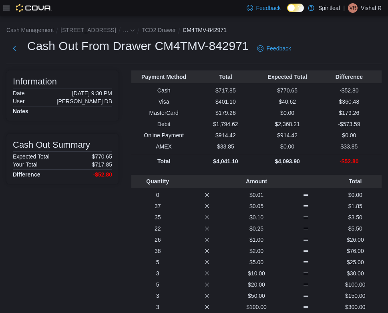
click at [227, 91] on p "$717.85" at bounding box center [225, 91] width 58 height 8
copy p "717.85"
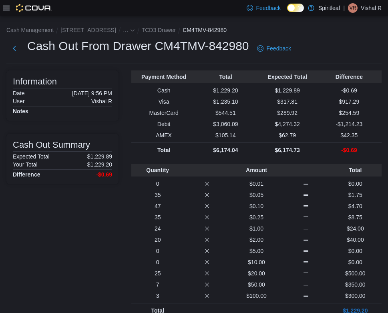
click at [227, 90] on p "$1,229.20" at bounding box center [225, 91] width 58 height 8
copy p "1,229.20"
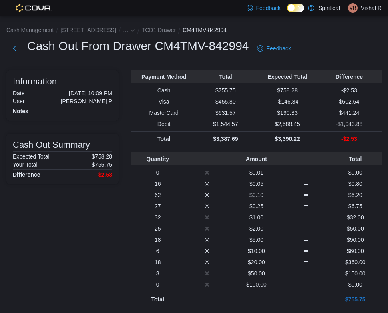
click at [224, 94] on p "$755.75" at bounding box center [225, 91] width 58 height 8
copy p "755.75"
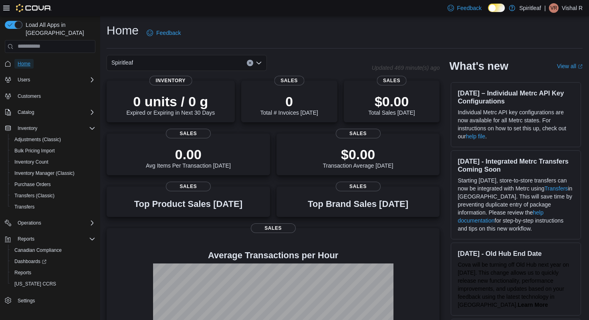
click at [32, 59] on link "Home" at bounding box center [23, 64] width 19 height 10
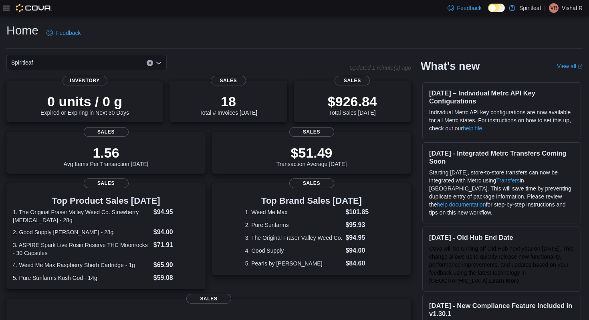
click at [19, 31] on h1 "Home" at bounding box center [22, 30] width 32 height 16
click at [5, 11] on icon at bounding box center [6, 8] width 6 height 6
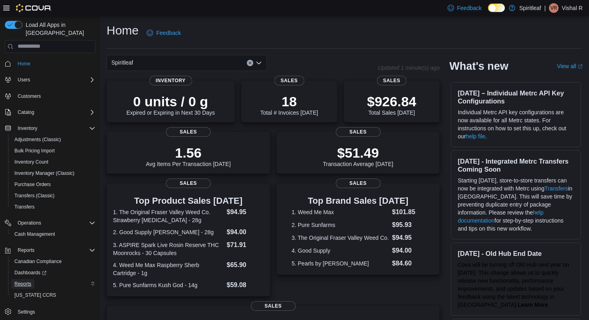
click at [28, 280] on span "Reports" at bounding box center [22, 283] width 17 height 6
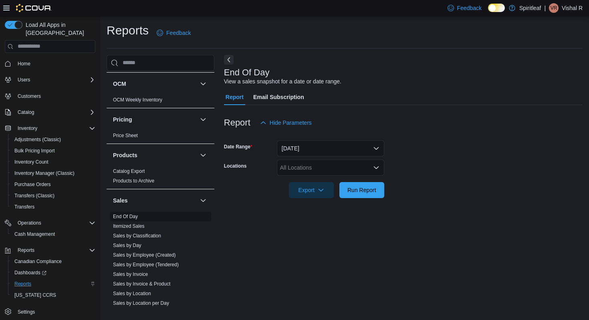
scroll to position [587, 0]
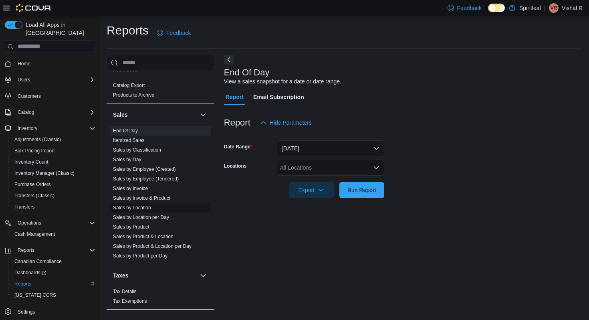
click at [137, 205] on link "Sales by Location" at bounding box center [132, 208] width 38 height 6
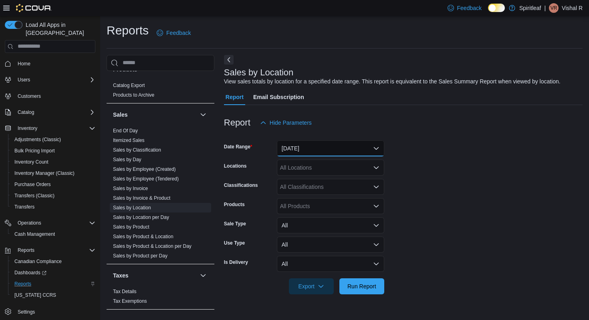
click at [303, 144] on button "[DATE]" at bounding box center [330, 148] width 107 height 16
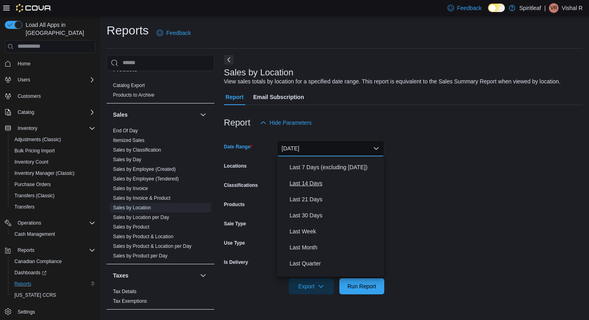
scroll to position [72, 0]
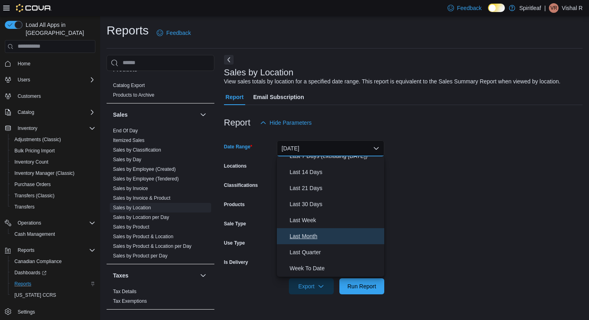
click at [322, 237] on span "Last Month" at bounding box center [335, 236] width 91 height 10
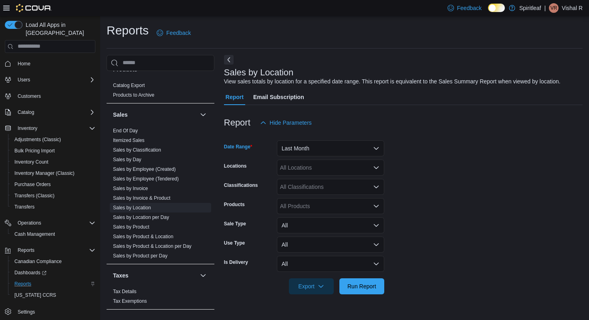
click at [419, 166] on form "Date Range Last Month Locations All Locations Classifications All Classificatio…" at bounding box center [403, 212] width 358 height 163
click at [335, 163] on div "All Locations" at bounding box center [330, 167] width 107 height 16
type input "***"
click at [316, 187] on div "All Classifications" at bounding box center [330, 187] width 107 height 16
click at [319, 159] on div "***" at bounding box center [330, 167] width 107 height 16
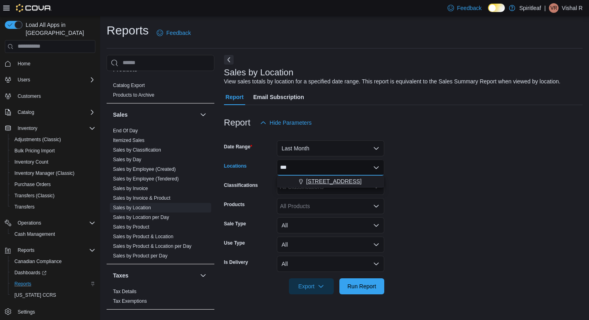
click at [319, 187] on button "[STREET_ADDRESS]" at bounding box center [330, 181] width 107 height 12
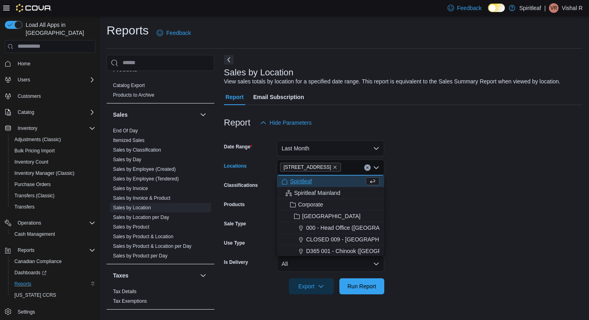
click at [406, 176] on form "Date Range Last Month Locations [STREET_ADDRESS] Combo box. Selected. [STREET_A…" at bounding box center [403, 212] width 358 height 163
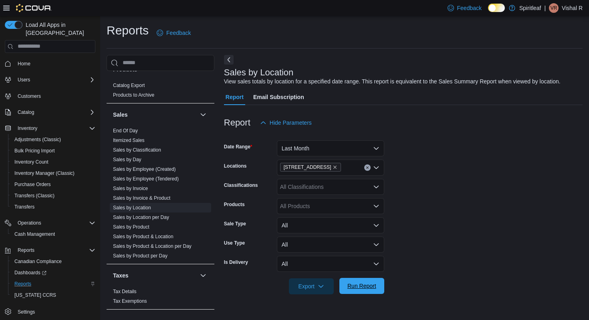
click at [365, 291] on span "Run Report" at bounding box center [361, 286] width 35 height 16
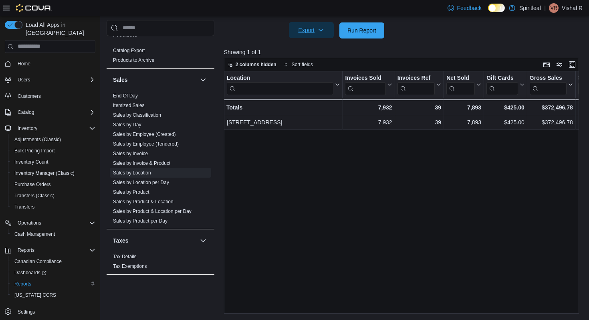
click at [317, 33] on span "Export" at bounding box center [311, 30] width 35 height 16
click at [320, 51] on button "Export to Excel" at bounding box center [312, 46] width 46 height 16
